Goal: Task Accomplishment & Management: Complete application form

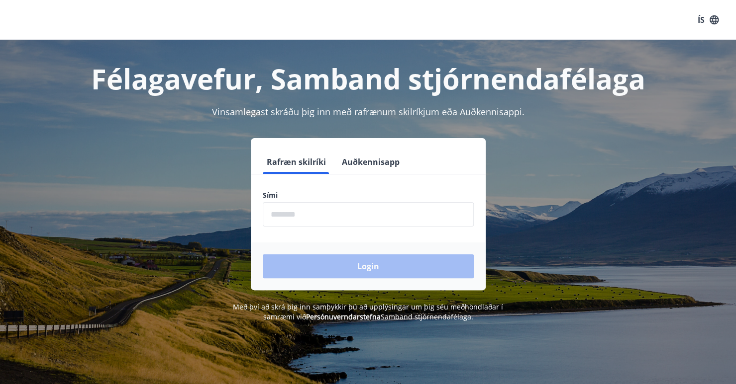
click at [327, 219] on input "phone" at bounding box center [368, 214] width 211 height 24
type input "********"
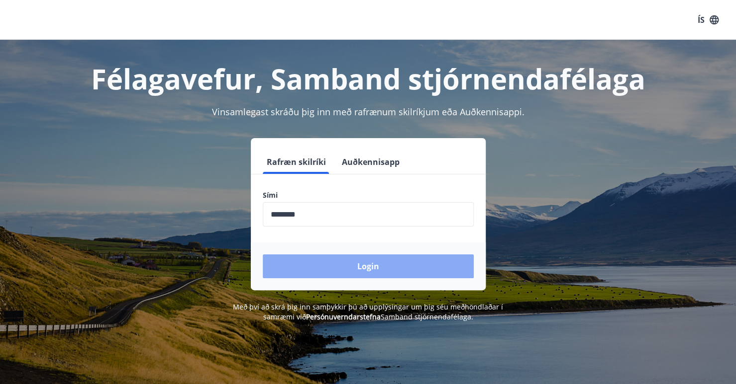
click at [332, 267] on button "Login" at bounding box center [368, 267] width 211 height 24
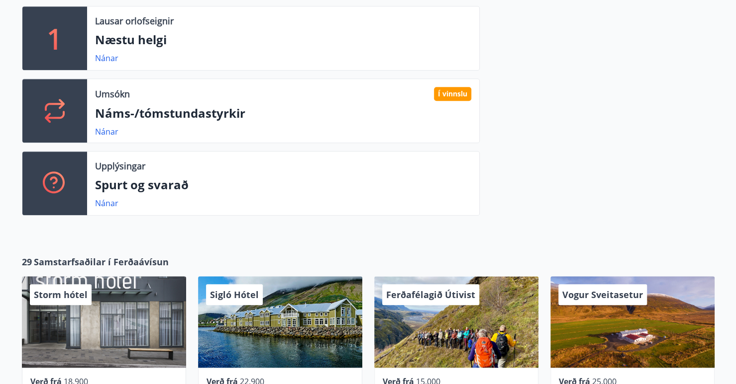
scroll to position [348, 0]
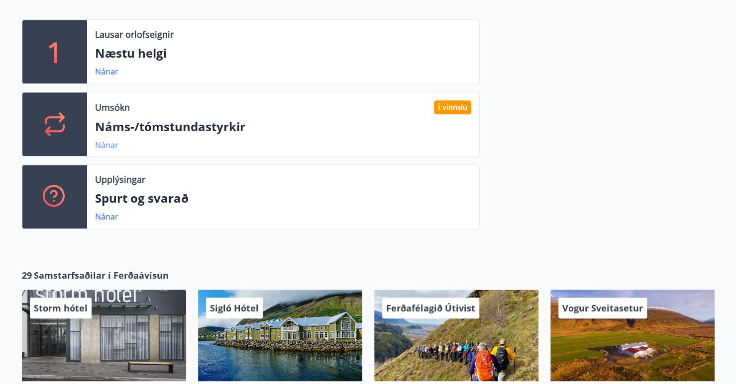
click at [109, 144] on link "Nánar" at bounding box center [106, 145] width 23 height 11
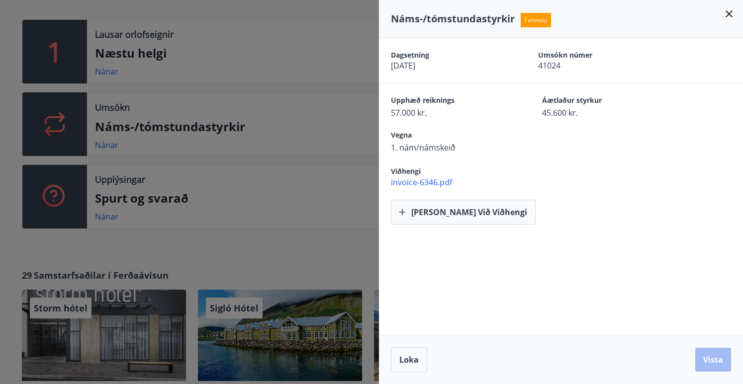
click at [728, 12] on icon at bounding box center [729, 13] width 7 height 7
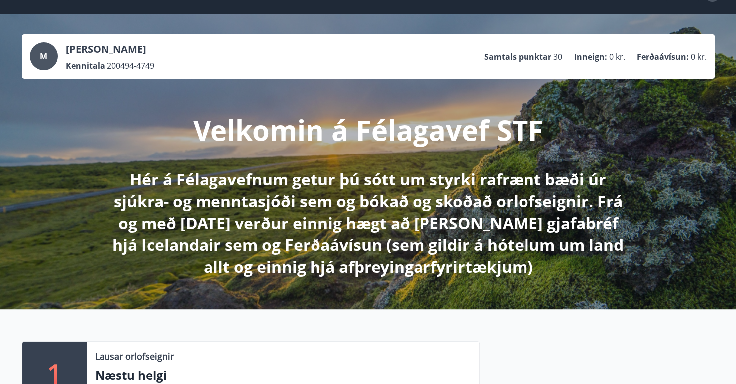
scroll to position [0, 0]
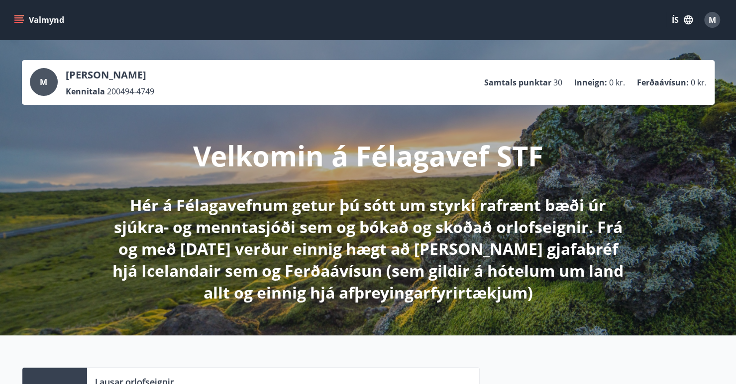
click at [17, 25] on button "Valmynd" at bounding box center [40, 20] width 56 height 18
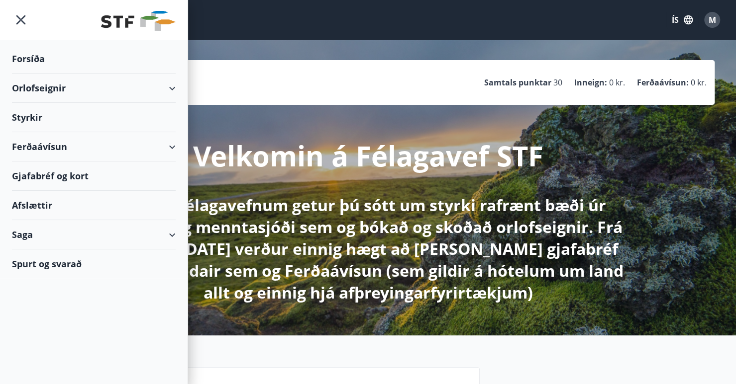
click at [39, 74] on div "Styrkir" at bounding box center [94, 58] width 164 height 29
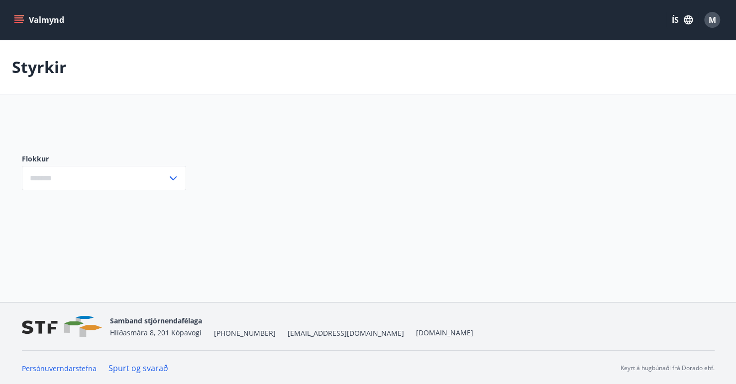
type input "***"
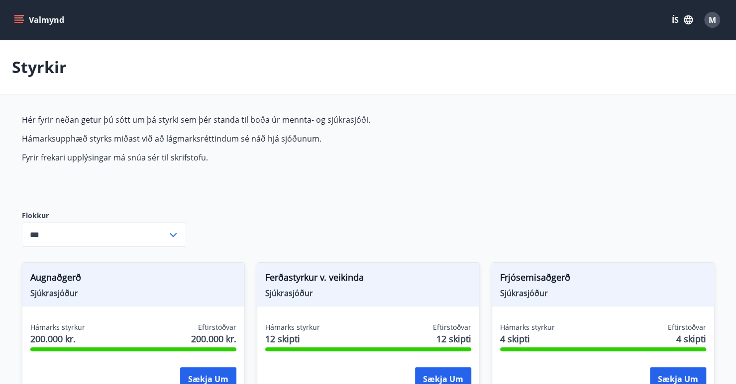
click at [683, 16] on icon "button" at bounding box center [687, 19] width 11 height 11
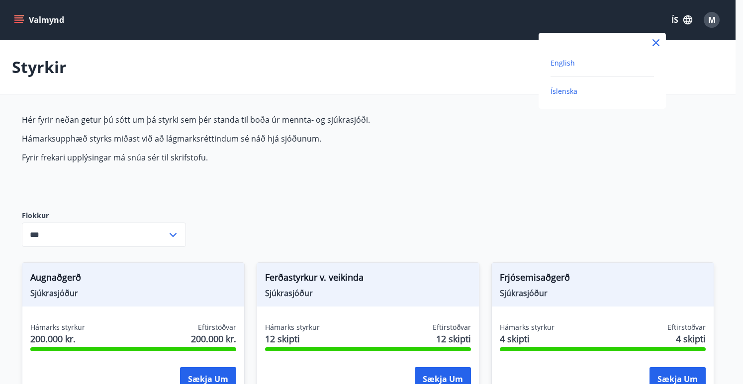
click at [557, 62] on span "English" at bounding box center [563, 62] width 24 height 9
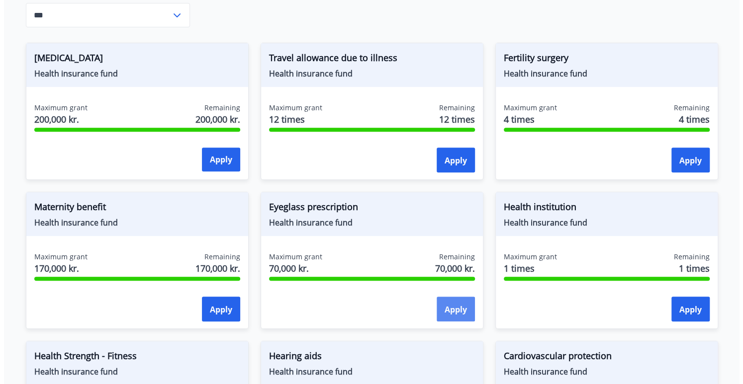
scroll to position [199, 0]
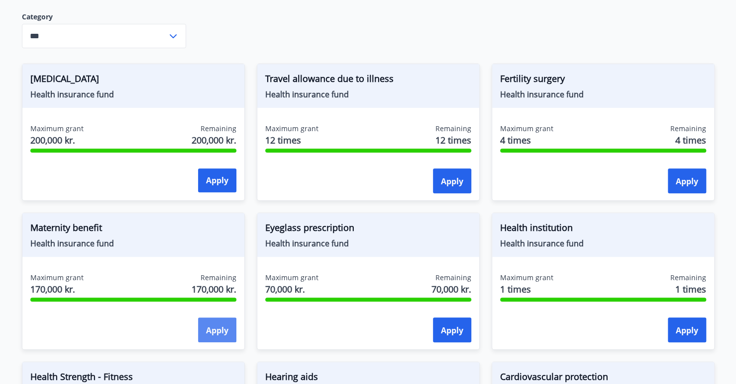
click at [218, 325] on font "Apply" at bounding box center [217, 330] width 22 height 11
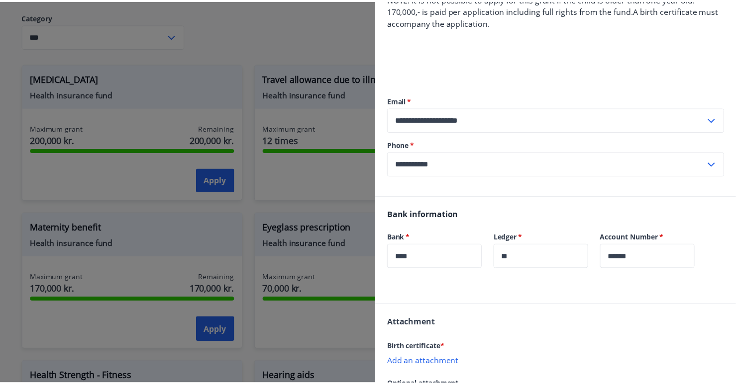
scroll to position [0, 0]
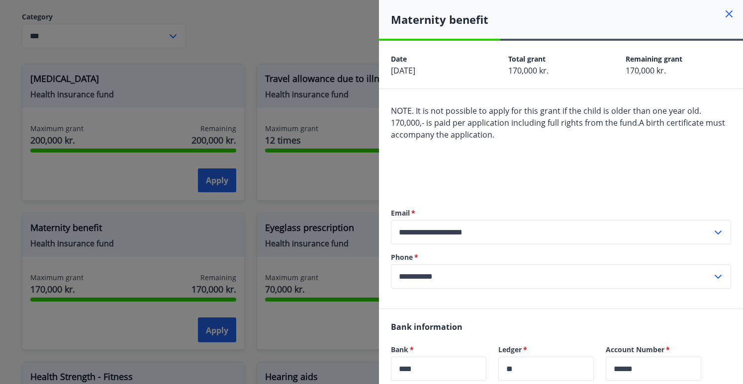
click at [726, 13] on icon at bounding box center [729, 13] width 7 height 7
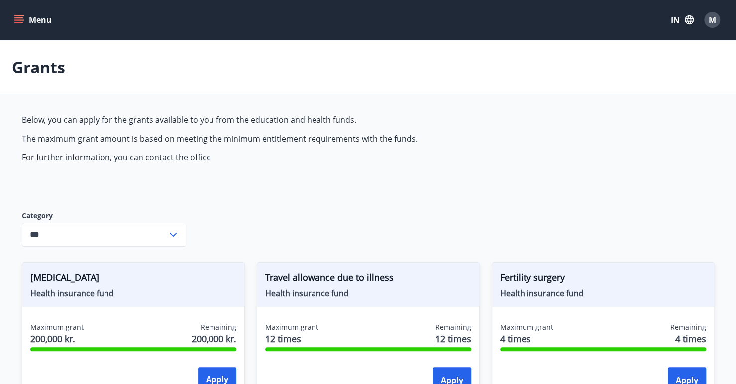
click at [19, 18] on icon "menu" at bounding box center [19, 20] width 10 height 10
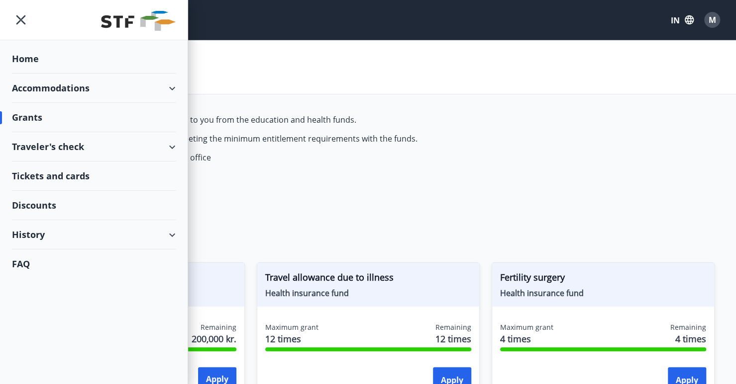
click at [36, 63] on div "Home" at bounding box center [94, 58] width 164 height 29
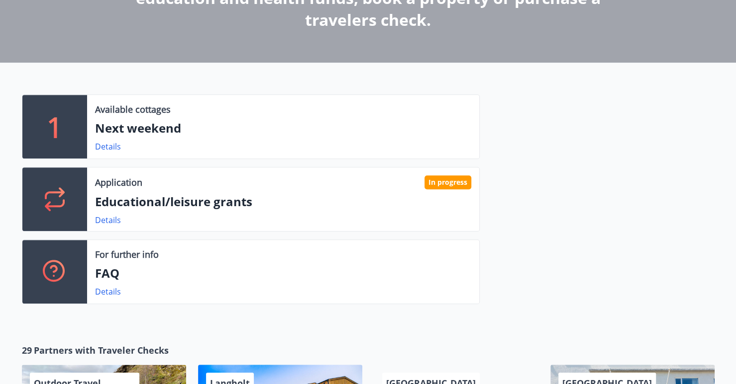
scroll to position [348, 0]
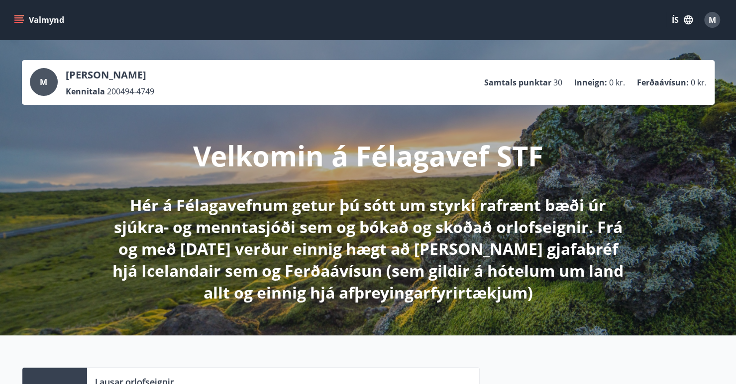
click at [22, 22] on icon "menu" at bounding box center [18, 22] width 9 height 1
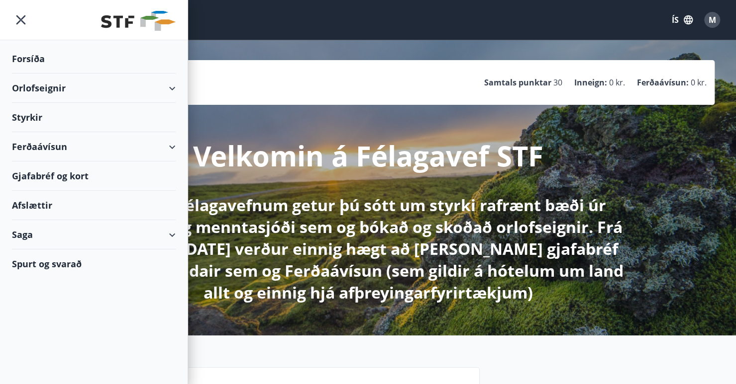
click at [75, 171] on div "Gjafabréf og kort" at bounding box center [94, 176] width 164 height 29
click at [23, 19] on icon "menu" at bounding box center [21, 20] width 18 height 18
click at [23, 19] on div at bounding box center [93, 20] width 187 height 40
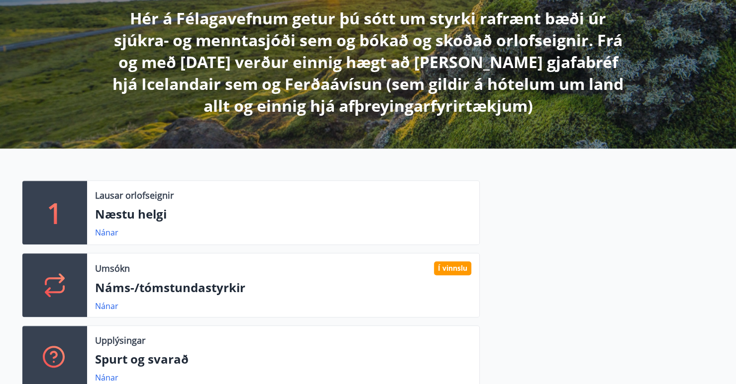
scroll to position [298, 0]
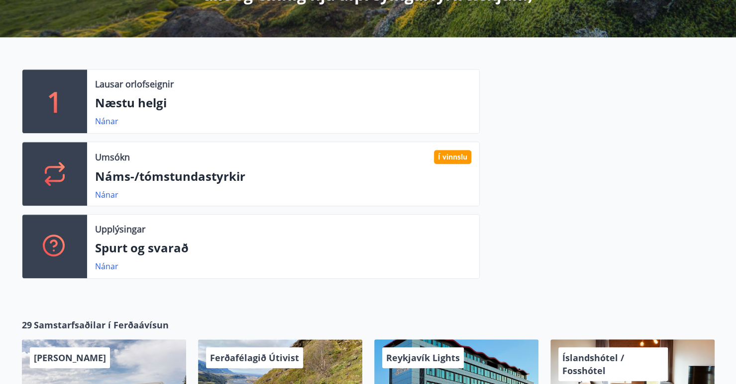
click at [106, 201] on div "Umsókn Í vinnslu Náms-/tómstundastyrkir Nánar" at bounding box center [283, 174] width 392 height 64
click at [106, 196] on link "Nánar" at bounding box center [106, 194] width 23 height 11
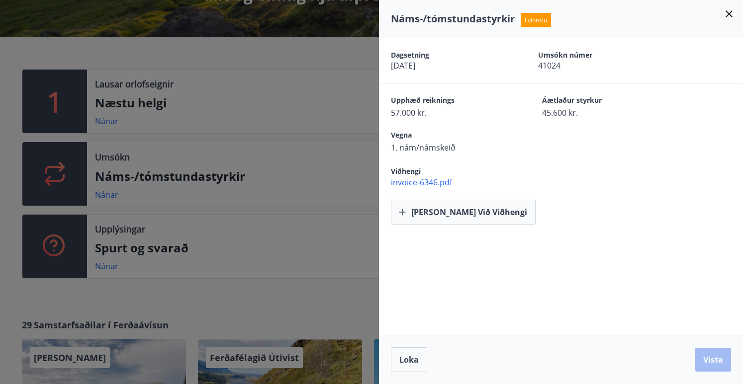
click at [728, 13] on icon at bounding box center [729, 13] width 7 height 7
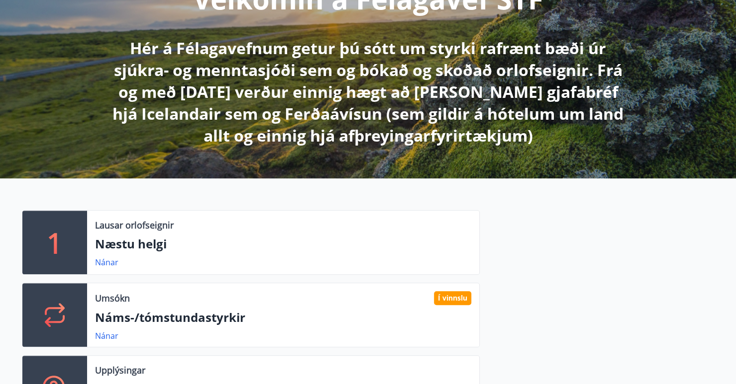
scroll to position [0, 0]
